Goal: Task Accomplishment & Management: Manage account settings

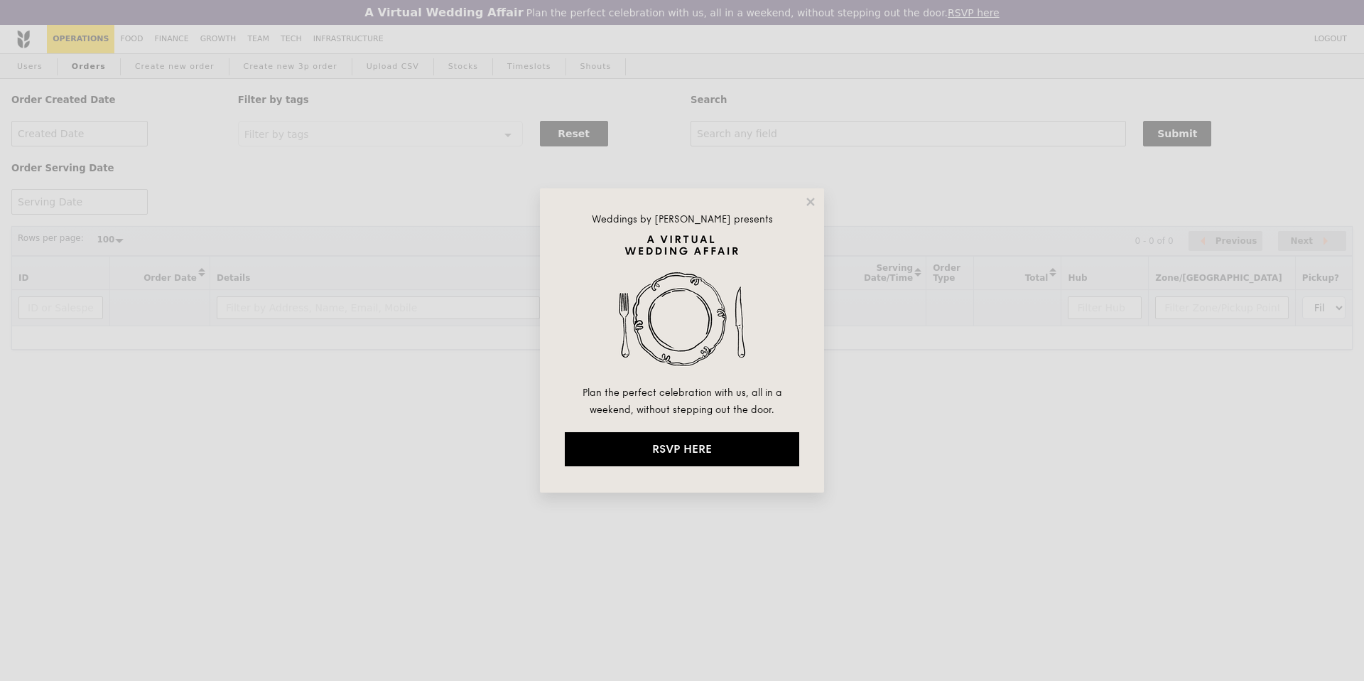
select select "100"
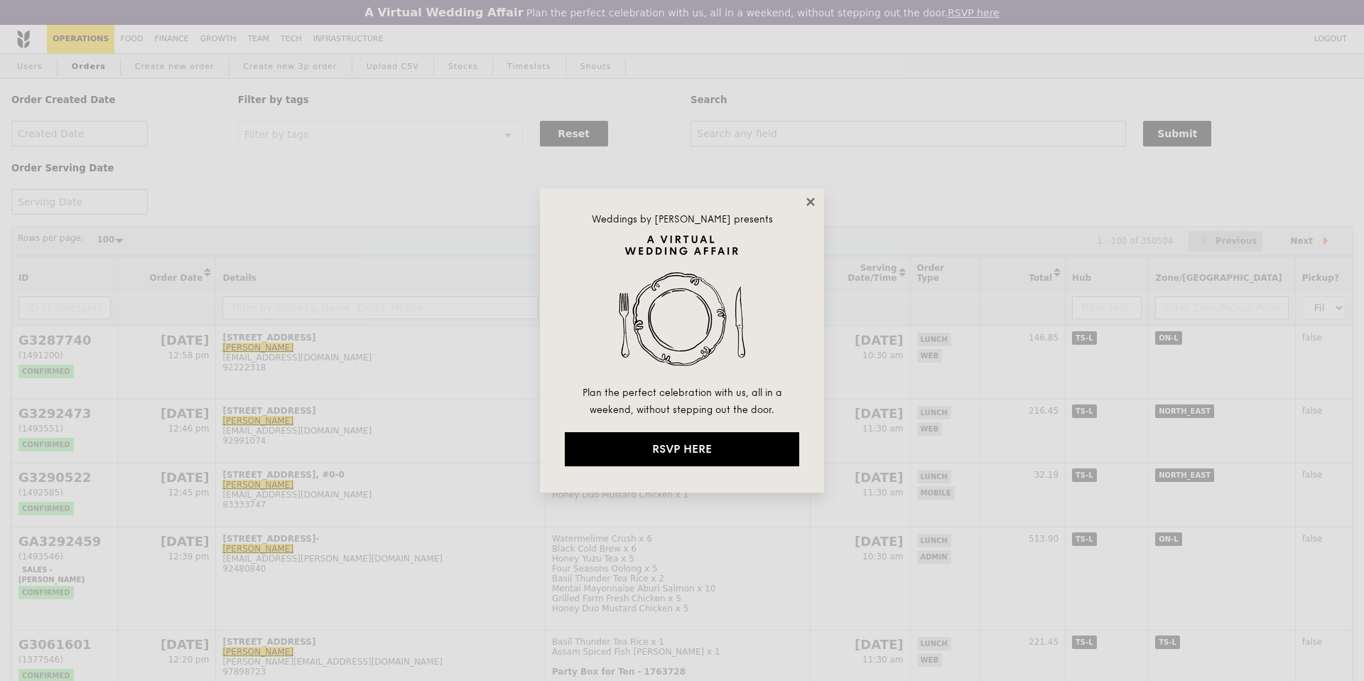
click at [809, 202] on icon at bounding box center [810, 202] width 8 height 8
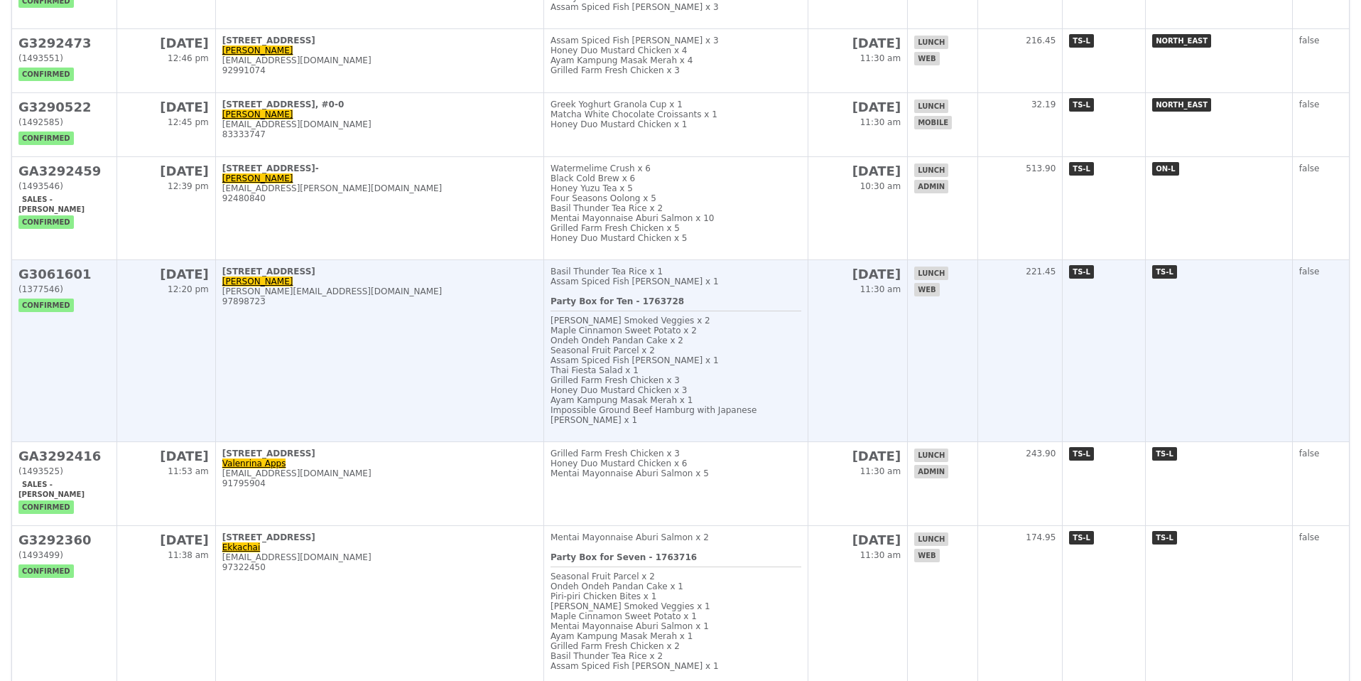
scroll to position [371, 0]
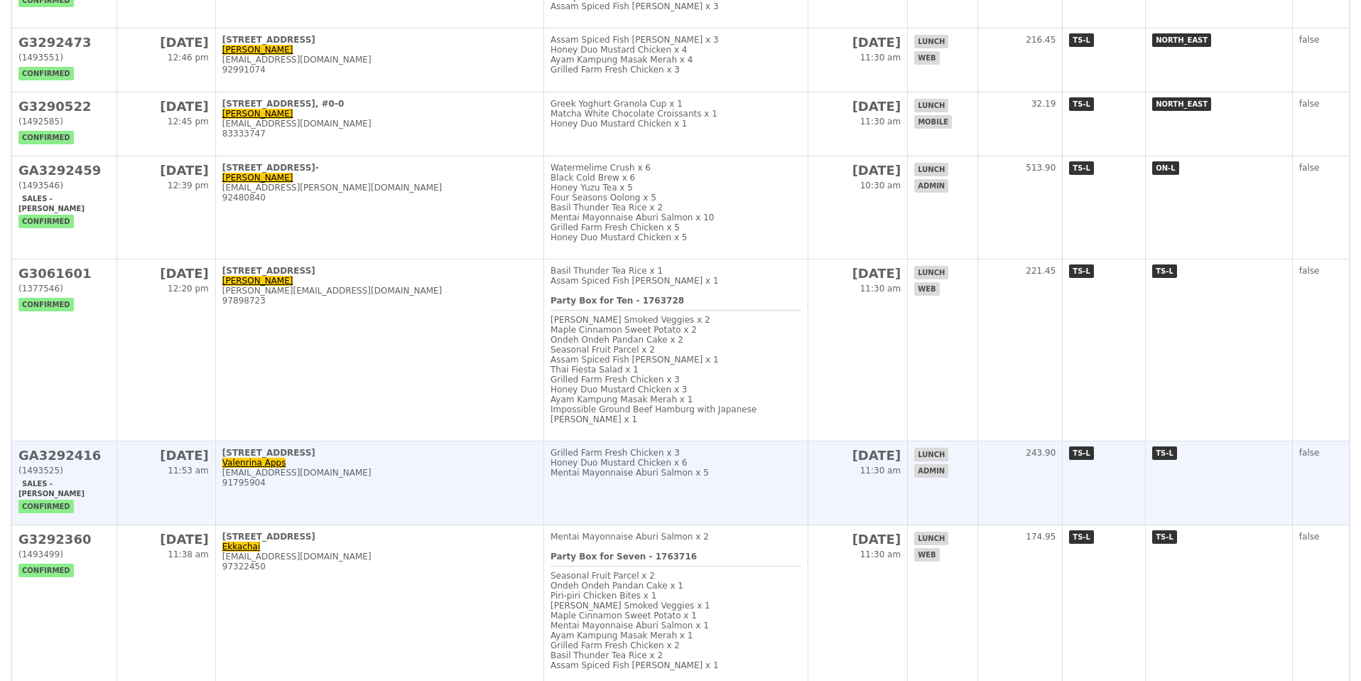
click at [452, 472] on td "[STREET_ADDRESS] Valenrina Apps [EMAIL_ADDRESS][DOMAIN_NAME] 91795904" at bounding box center [379, 483] width 328 height 84
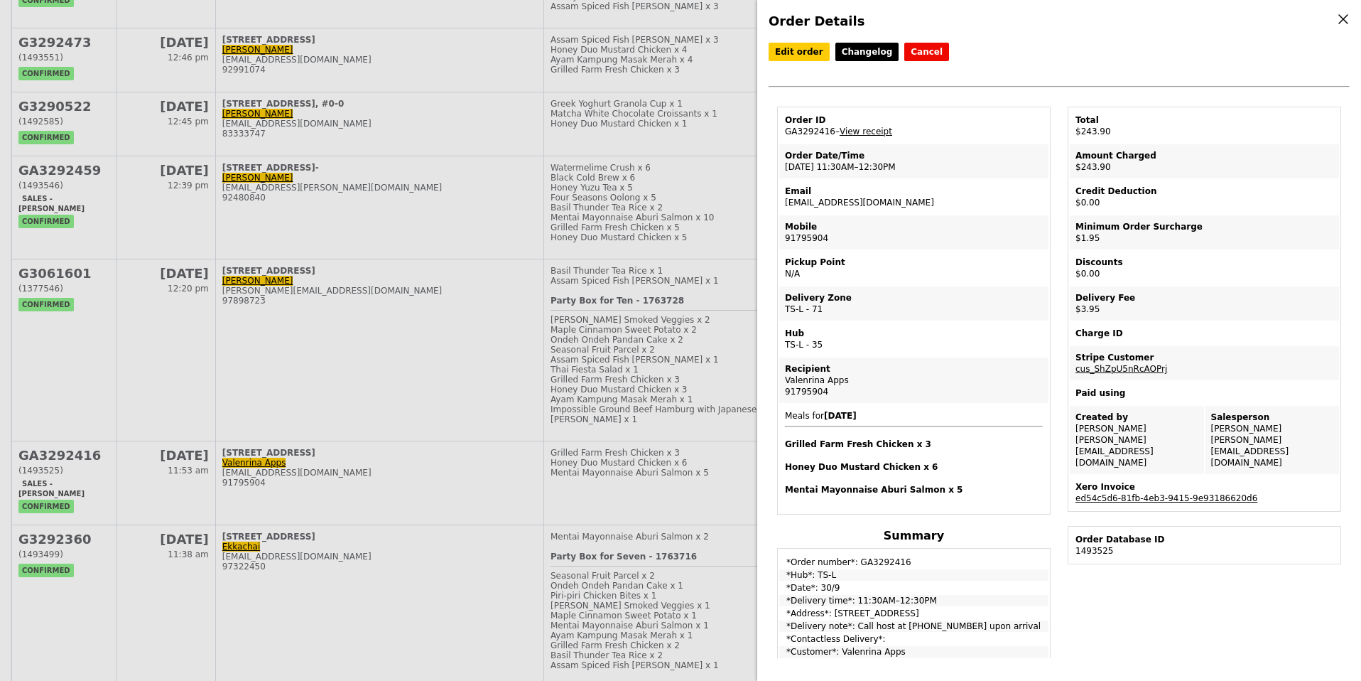
click at [797, 129] on td "Order ID GA3292416 – View receipt" at bounding box center [913, 126] width 269 height 34
copy td "GA3292416"
